Goal: Task Accomplishment & Management: Use online tool/utility

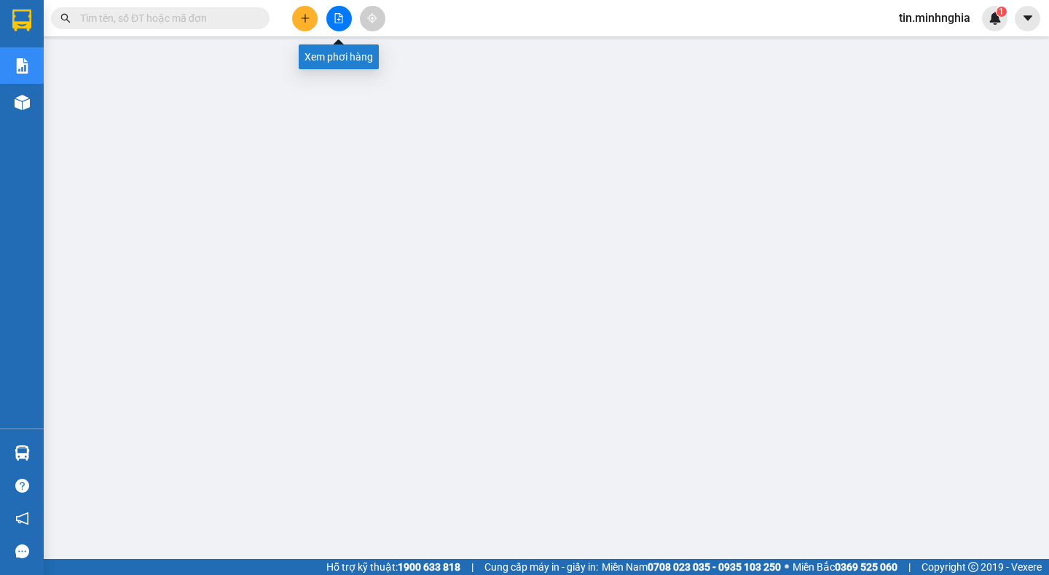
click at [344, 17] on button at bounding box center [338, 18] width 25 height 25
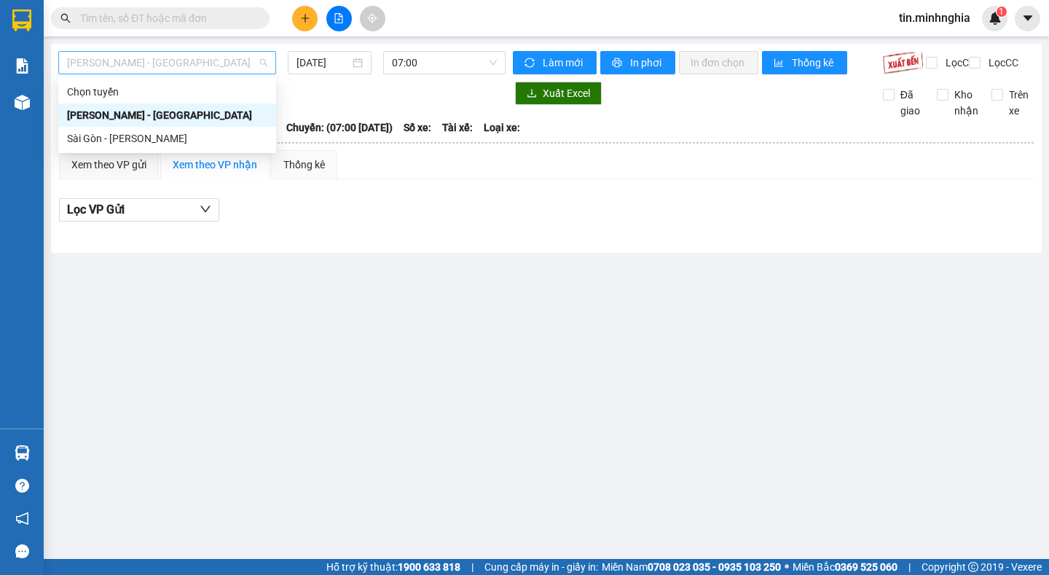
click at [186, 58] on span "[PERSON_NAME] - [GEOGRAPHIC_DATA]" at bounding box center [167, 63] width 200 height 22
click at [177, 142] on div "Sài Gòn - [PERSON_NAME]" at bounding box center [167, 138] width 200 height 16
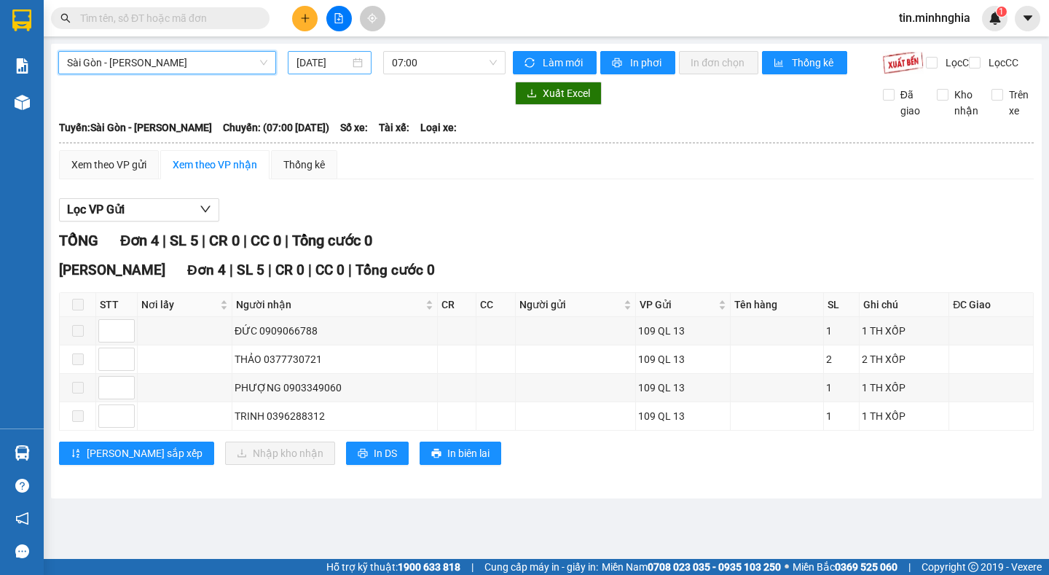
click at [326, 64] on input "[DATE]" at bounding box center [322, 63] width 53 height 16
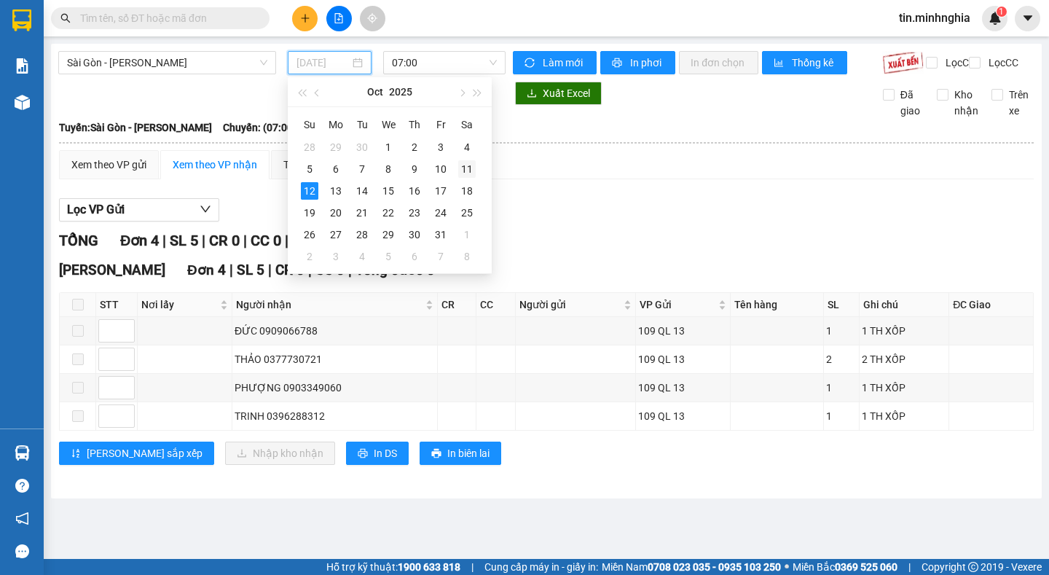
click at [468, 168] on div "11" at bounding box center [466, 168] width 17 height 17
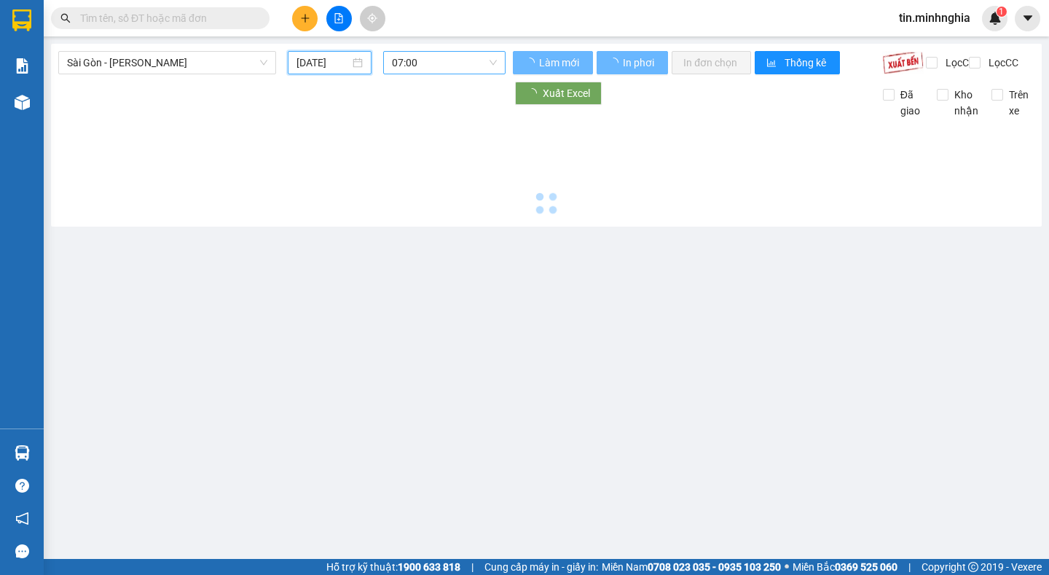
type input "[DATE]"
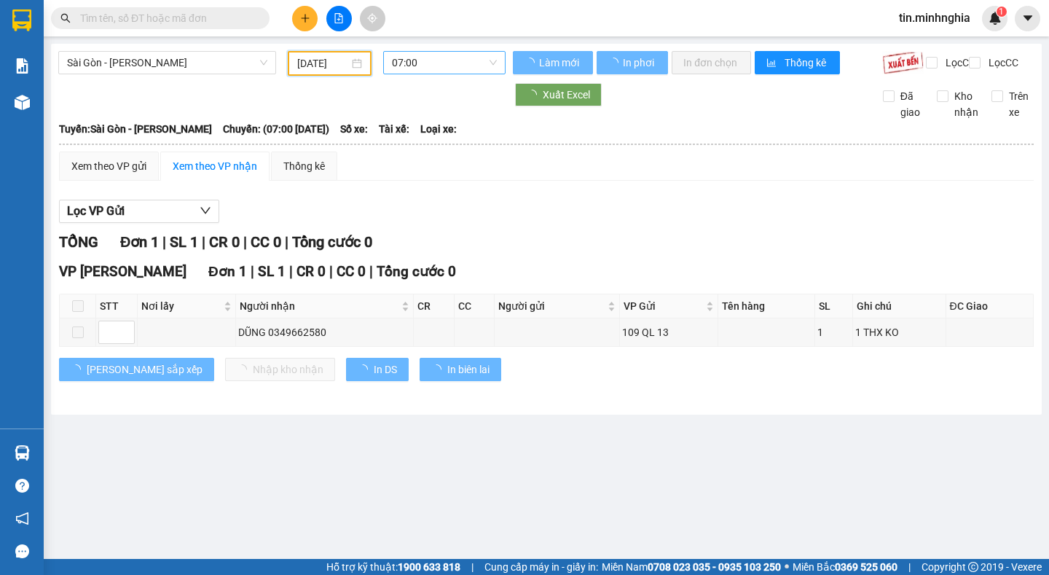
click at [453, 64] on span "07:00" at bounding box center [444, 63] width 105 height 22
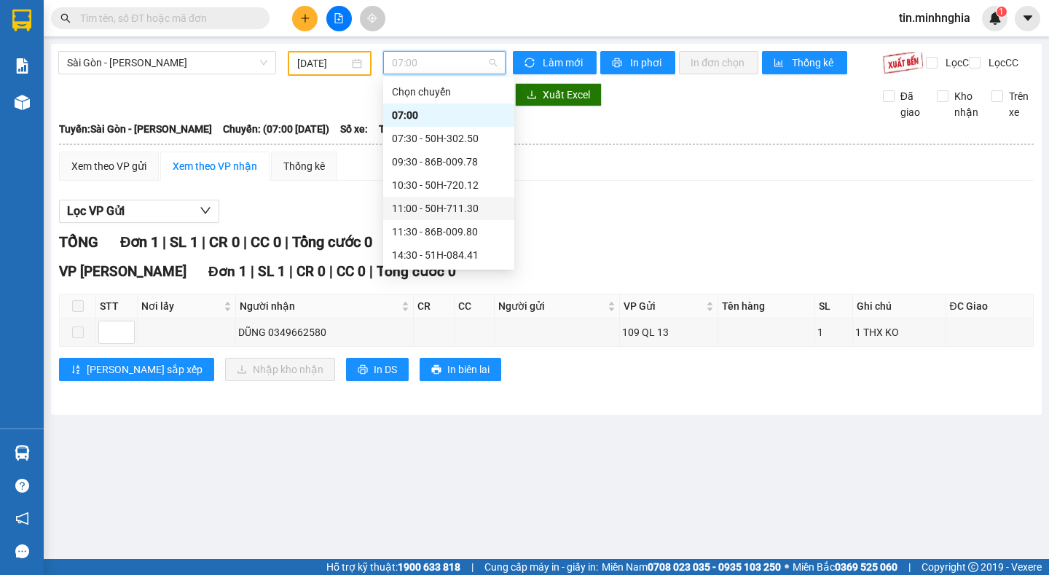
scroll to position [140, 0]
click at [480, 166] on div "17:00 (TC) - 50H-723.41" at bounding box center [449, 162] width 114 height 16
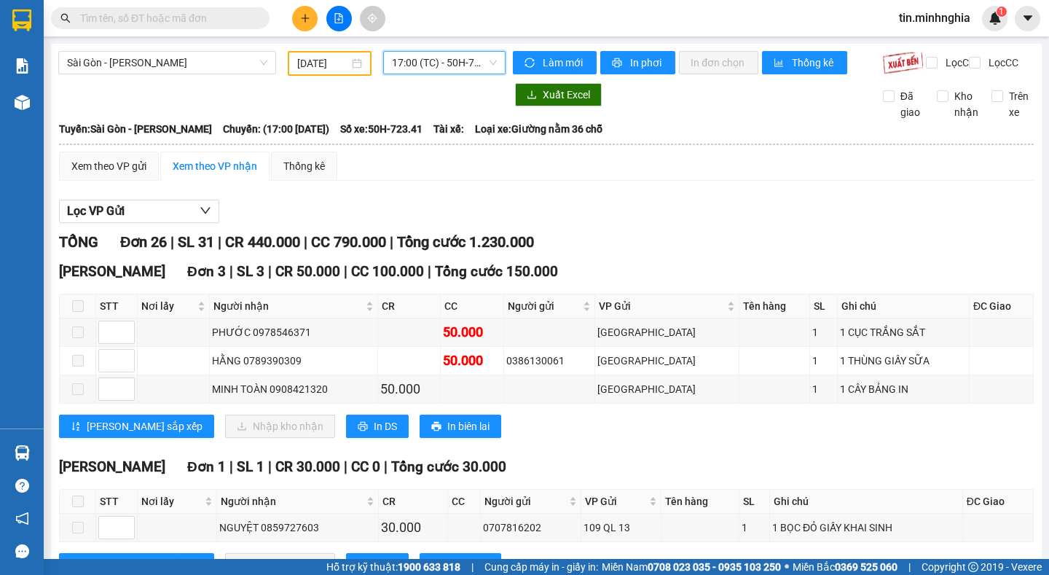
click at [395, 60] on span "17:00 (TC) - 50H-723.41" at bounding box center [444, 63] width 105 height 22
